Goal: Task Accomplishment & Management: Manage account settings

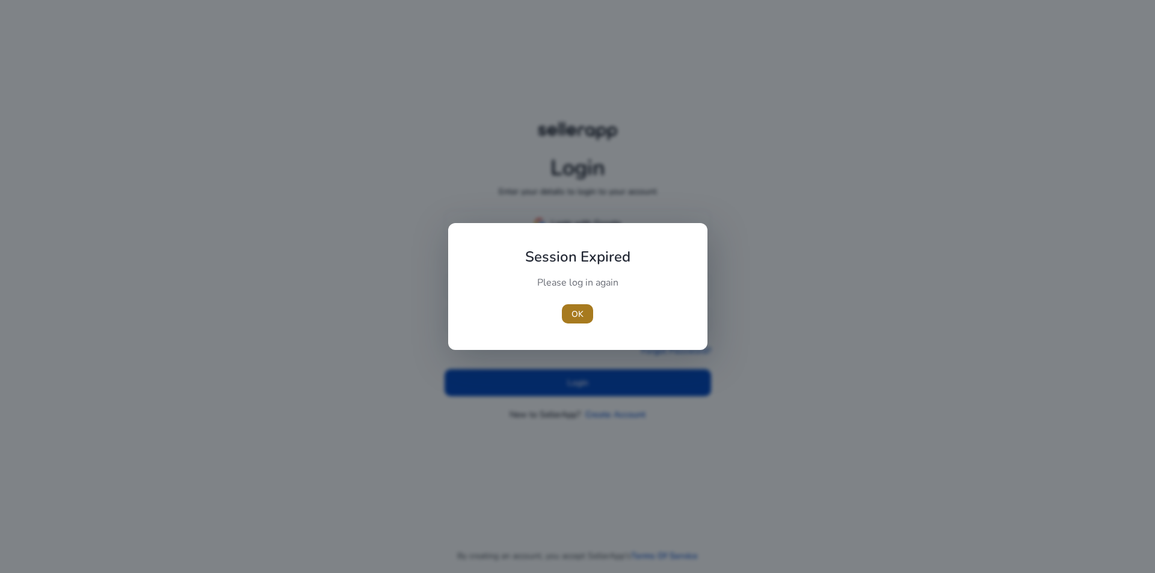
click at [586, 314] on span "button" at bounding box center [577, 313] width 31 height 29
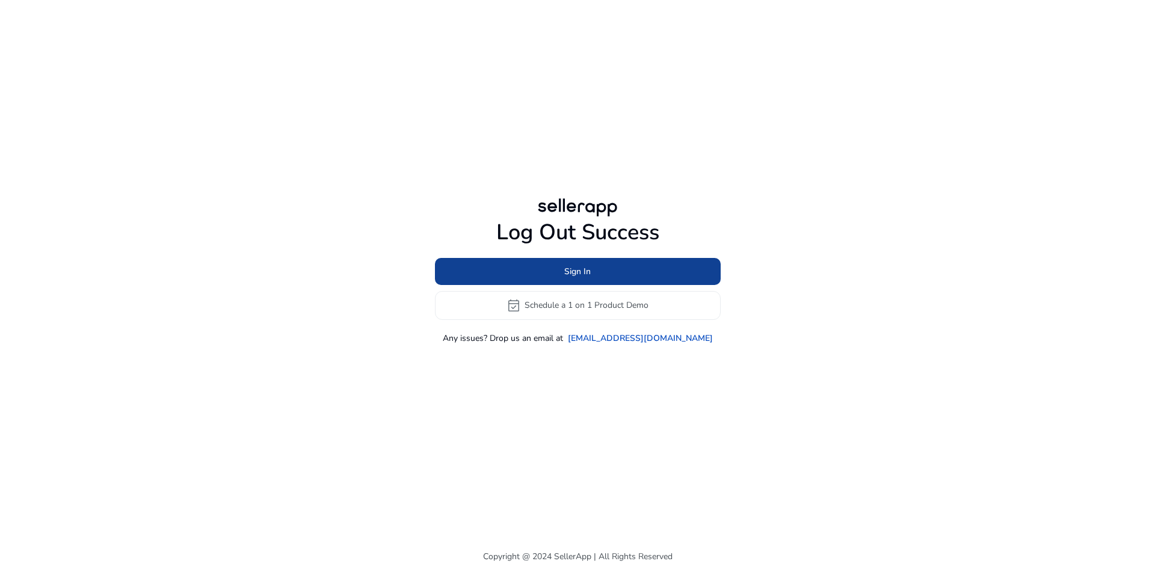
click at [573, 272] on span "Sign In" at bounding box center [577, 271] width 26 height 13
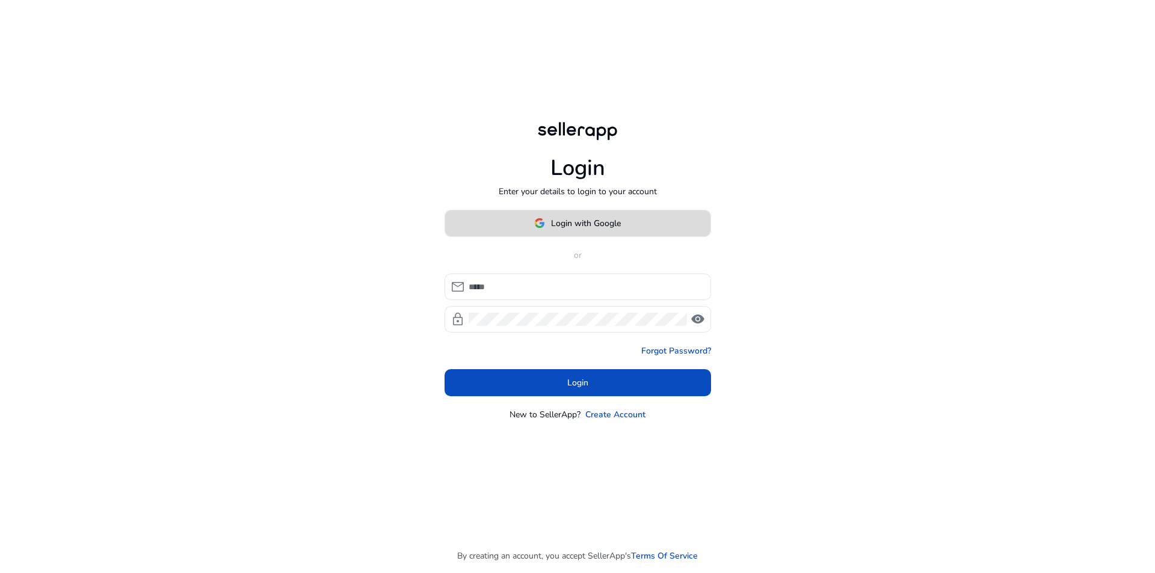
click at [561, 224] on span "Login with Google" at bounding box center [586, 223] width 70 height 13
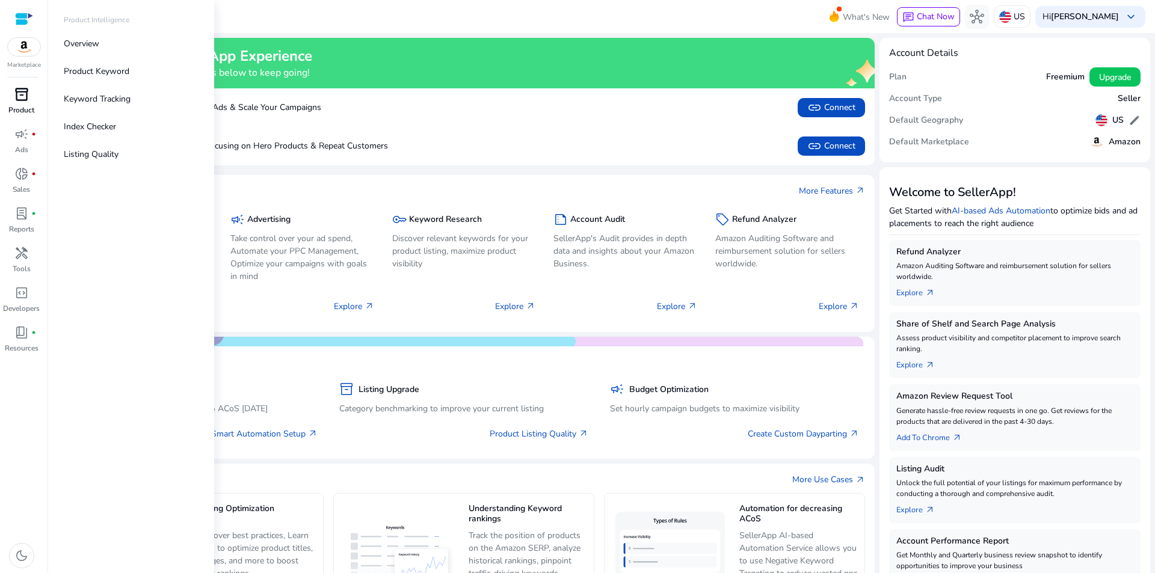
click at [19, 103] on div "inventory_2" at bounding box center [22, 94] width 34 height 19
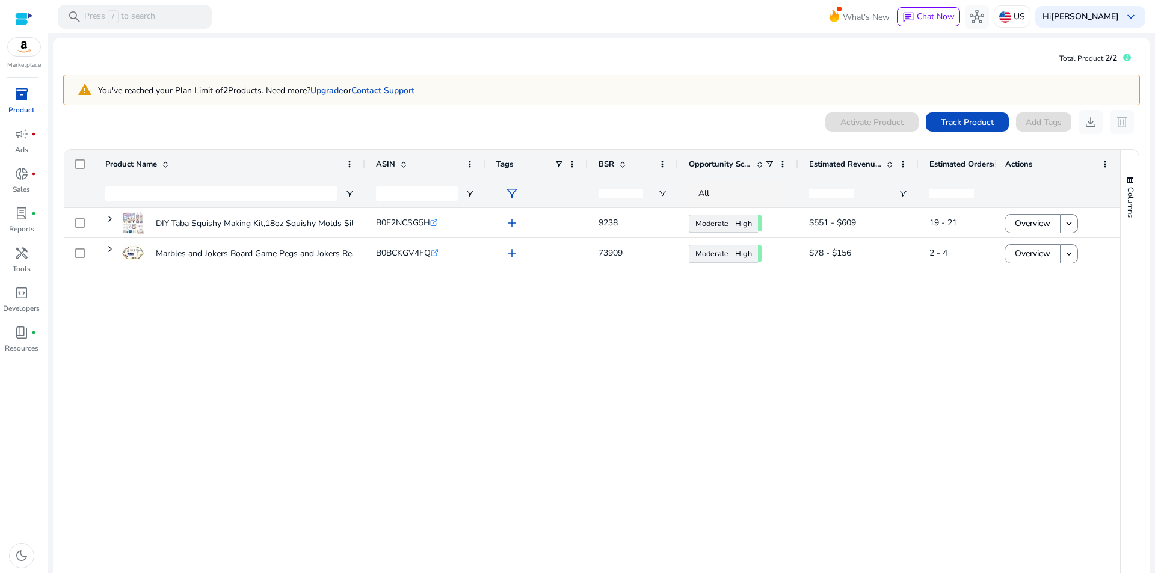
click at [417, 377] on div "DIY Taba Squishy Making Kit,18oz Squishy Molds Silicone,Liquid... B0F2NCSG5H .s…" at bounding box center [543, 397] width 899 height 378
click at [1024, 358] on span "Delete" at bounding box center [1022, 362] width 24 height 11
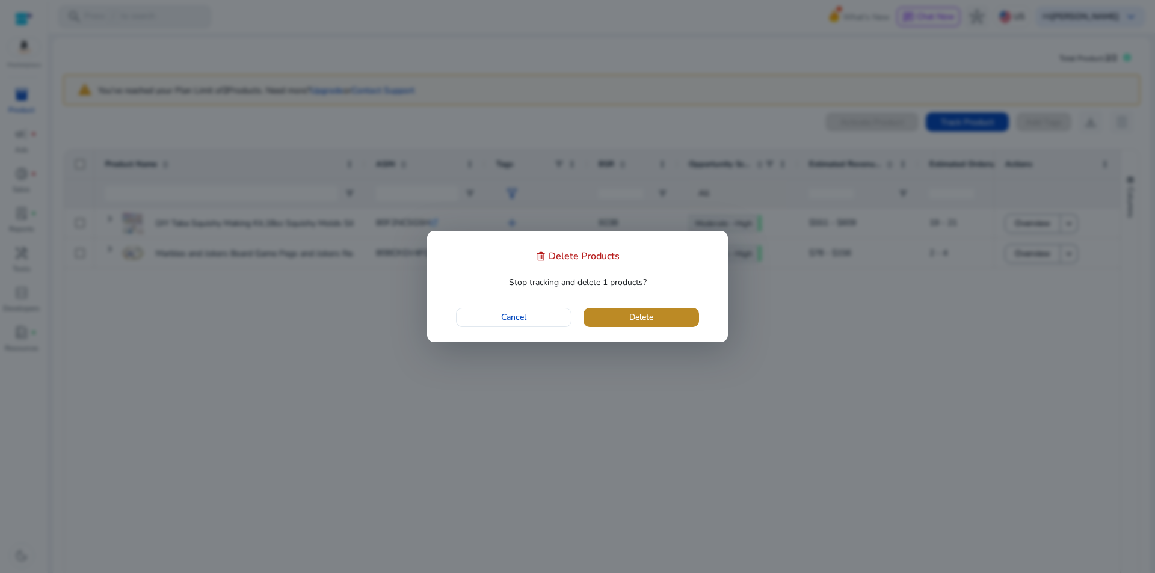
click at [681, 322] on span "button" at bounding box center [640, 317] width 115 height 29
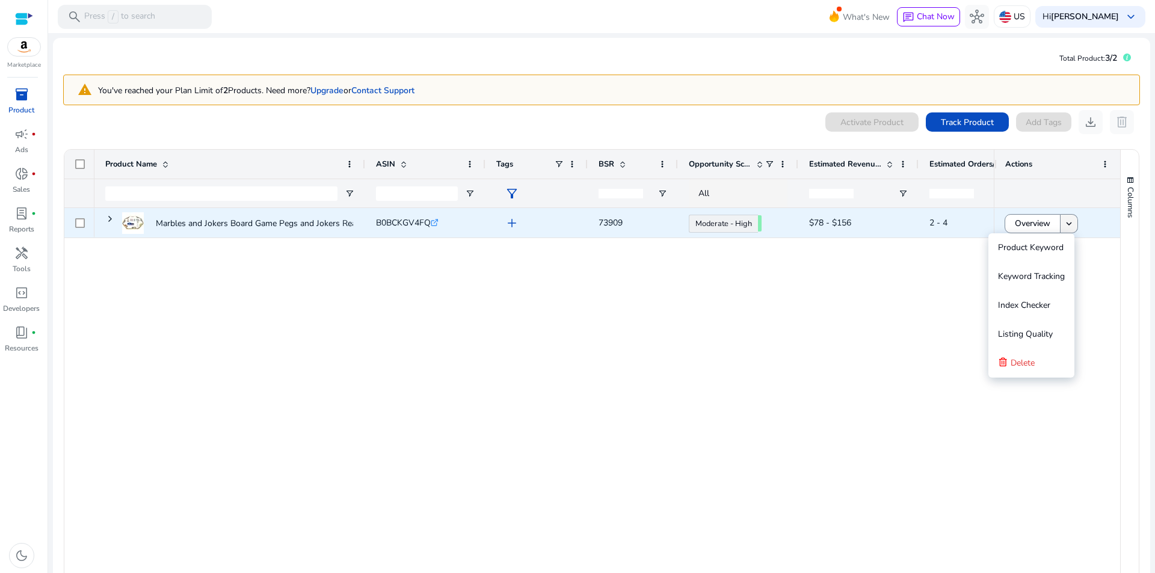
click at [1063, 221] on mat-icon "keyboard_arrow_down" at bounding box center [1068, 223] width 11 height 11
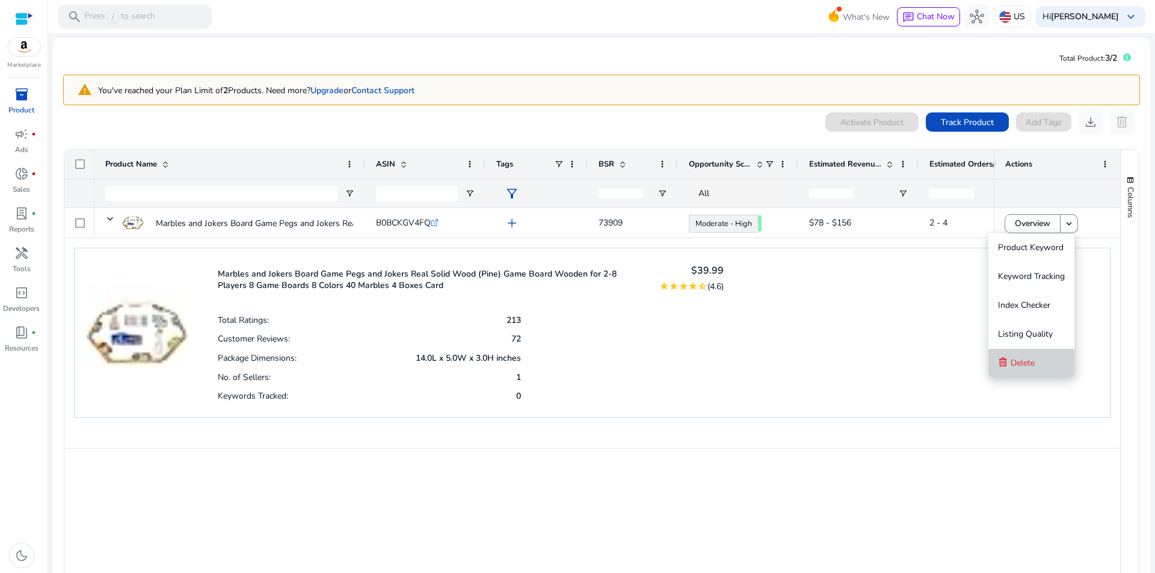
click at [1028, 355] on span "Delete" at bounding box center [1022, 363] width 24 height 24
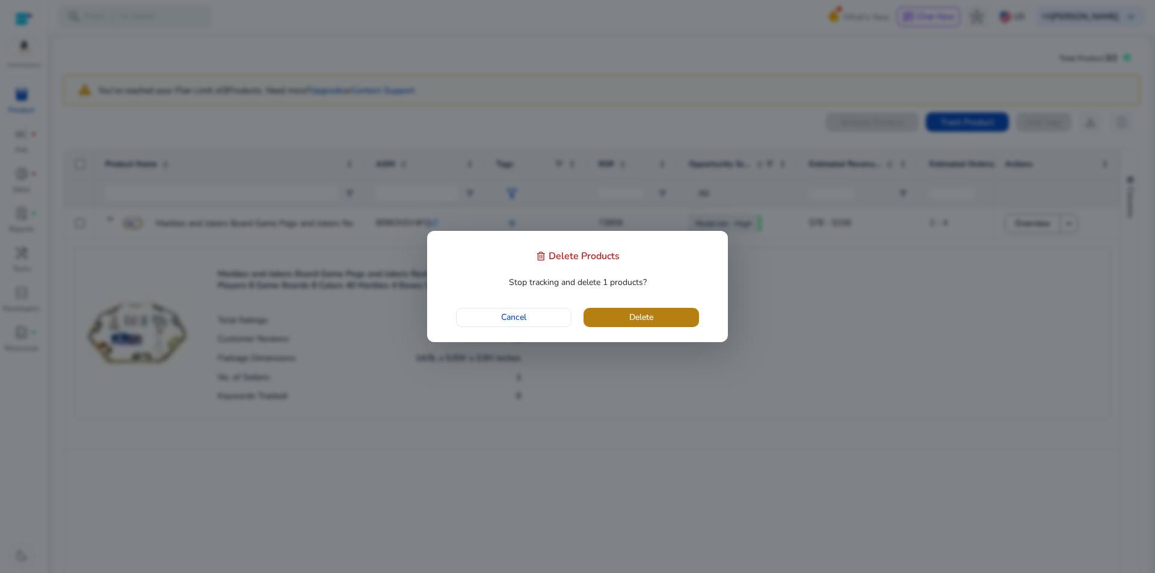
click at [654, 318] on span "button" at bounding box center [640, 317] width 115 height 29
